Goal: Task Accomplishment & Management: Use online tool/utility

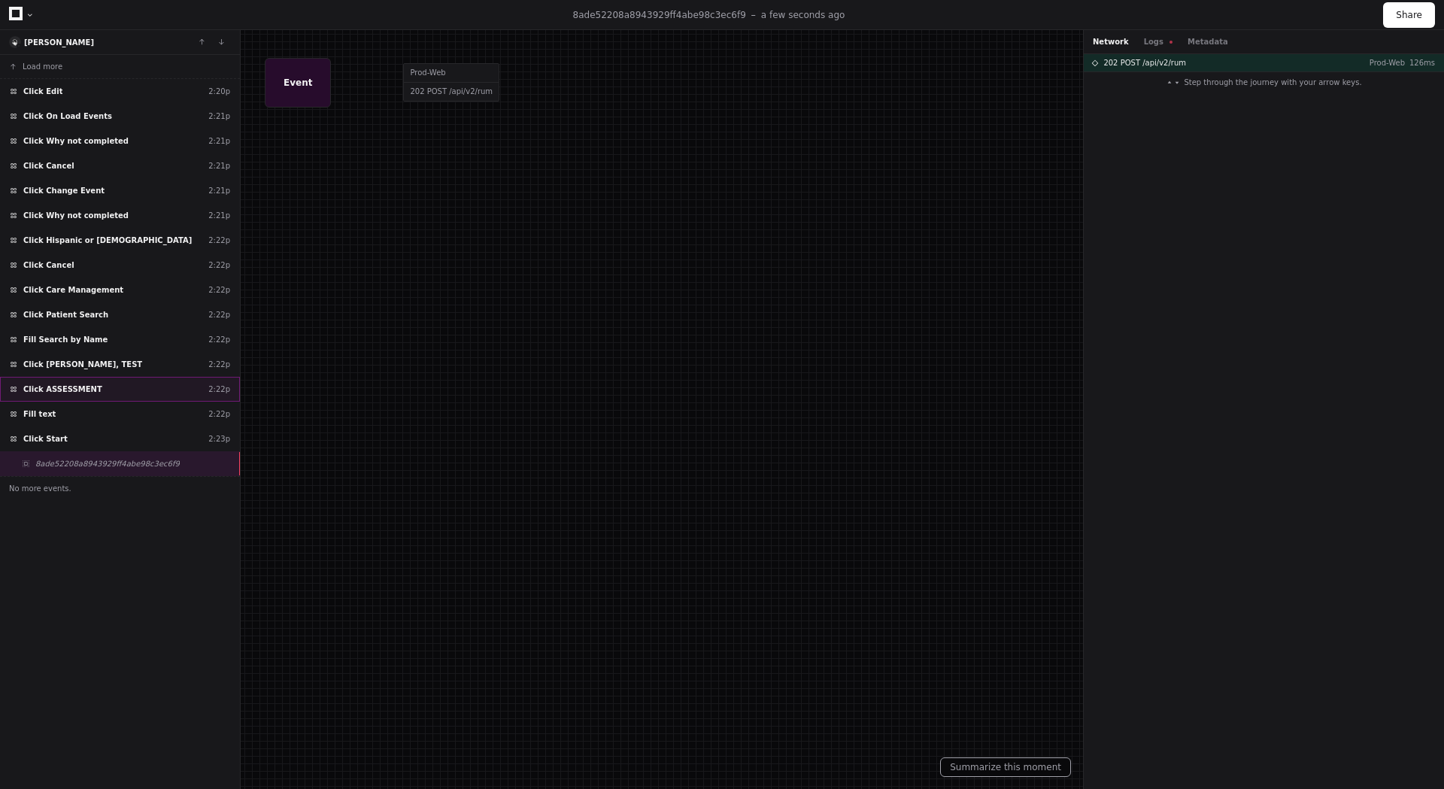
click at [86, 390] on span "Click ASSESSMENT" at bounding box center [62, 389] width 79 height 11
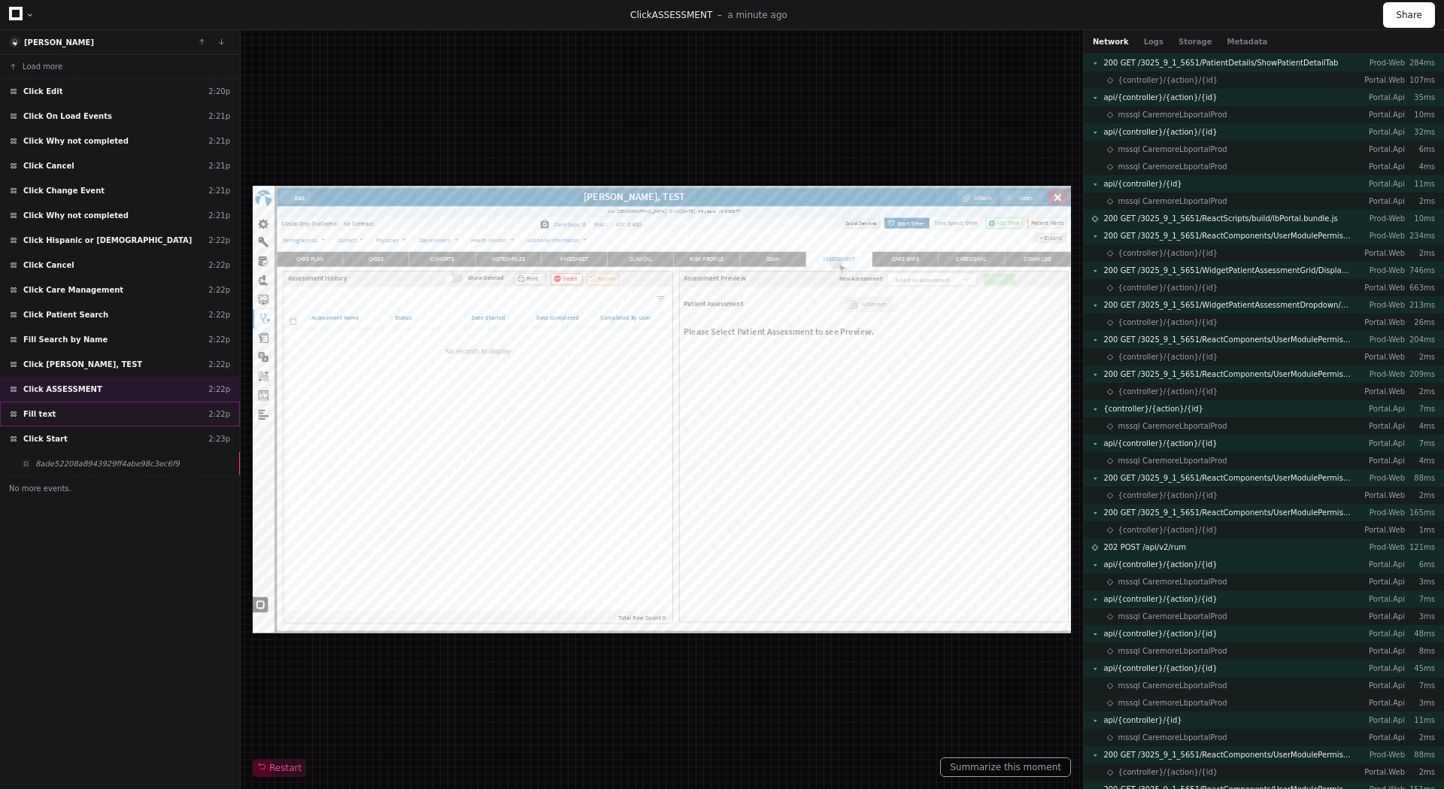
click at [76, 412] on div "Fill text 2:22p" at bounding box center [120, 414] width 240 height 25
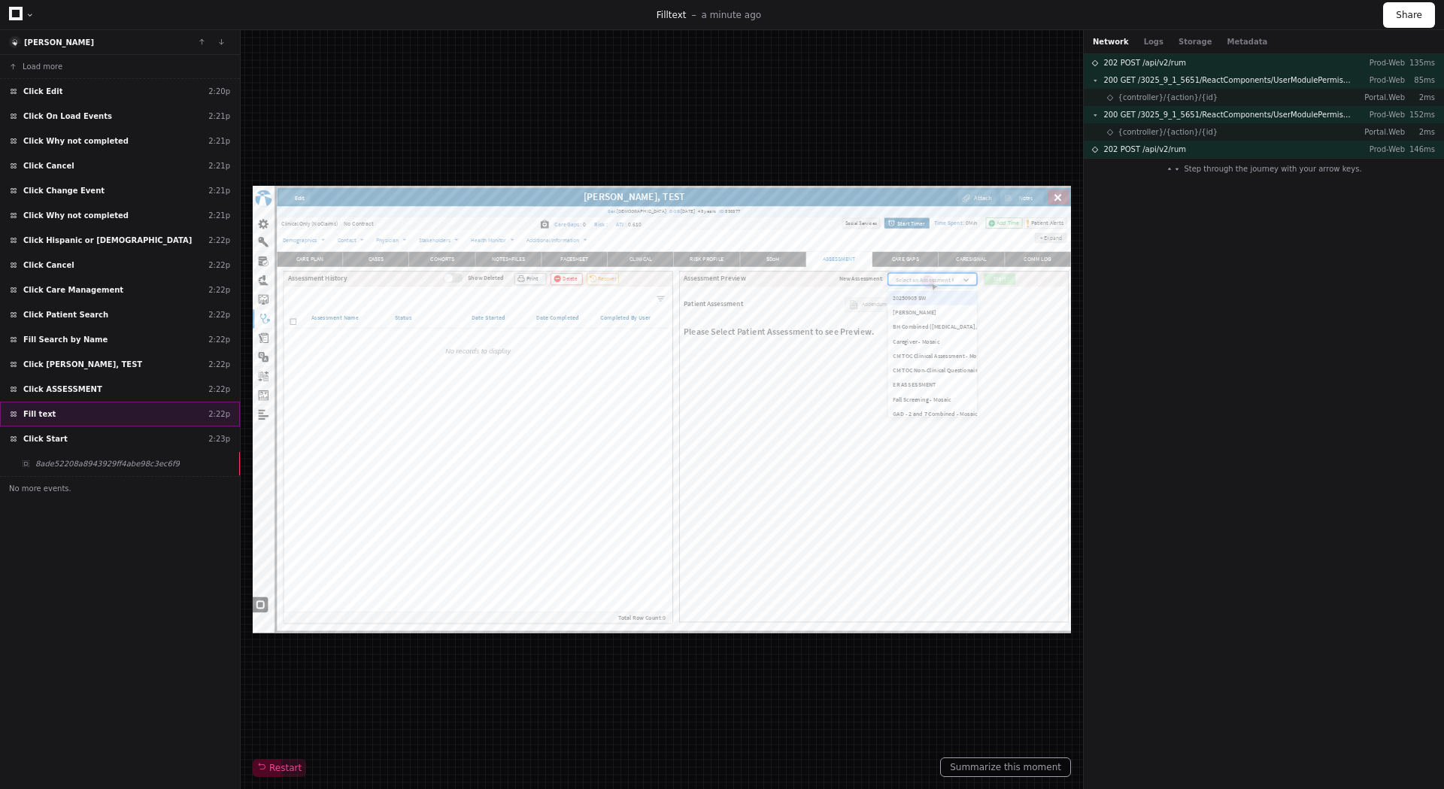
scroll to position [364, 0]
type input "***"
click at [62, 437] on div "Click Start 2:23p" at bounding box center [120, 438] width 240 height 25
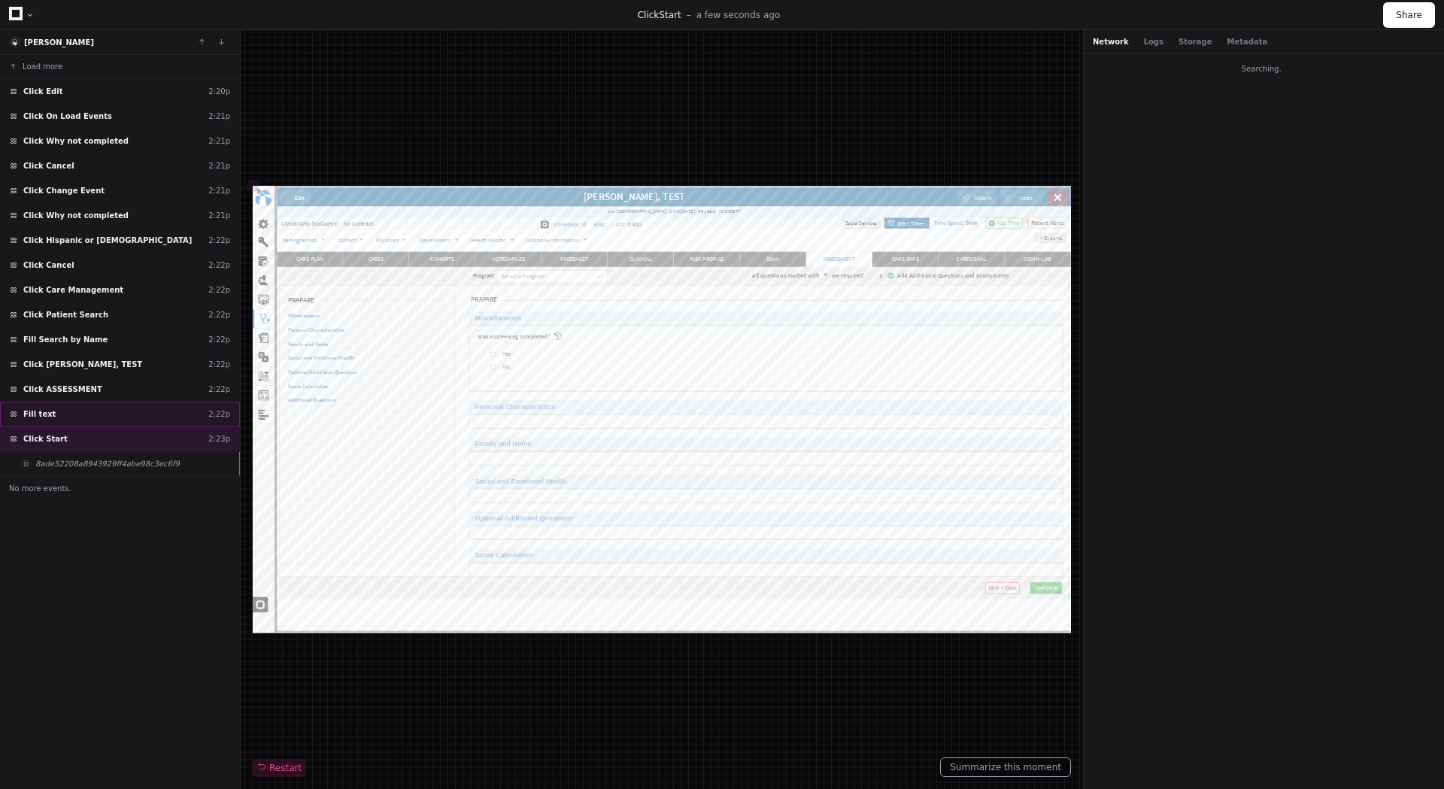
scroll to position [364, 0]
